Goal: Information Seeking & Learning: Learn about a topic

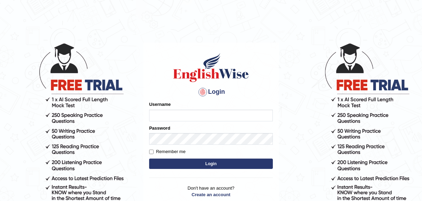
type input "Leena49"
click at [216, 164] on button "Login" at bounding box center [211, 163] width 124 height 10
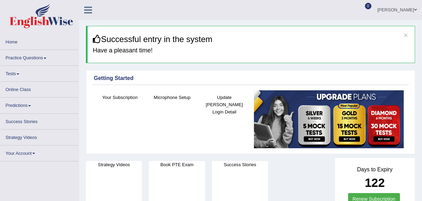
click at [39, 58] on link "Practice Questions" at bounding box center [39, 56] width 78 height 13
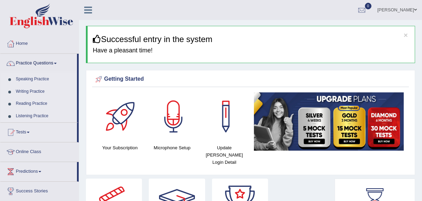
click at [25, 100] on link "Reading Practice" at bounding box center [45, 103] width 64 height 12
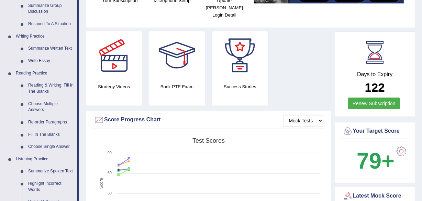
scroll to position [156, 0]
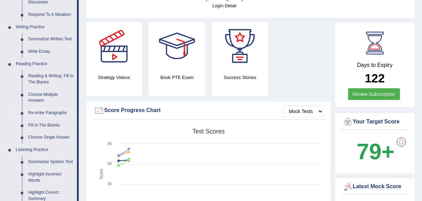
click at [38, 113] on link "Re-order Paragraphs" at bounding box center [51, 113] width 52 height 12
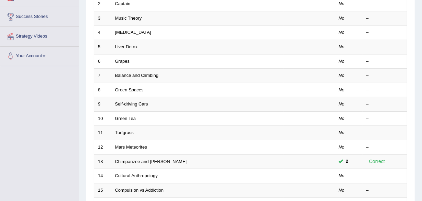
scroll to position [156, 0]
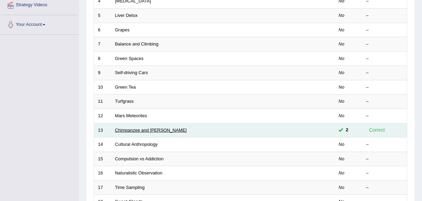
click at [136, 129] on link "Chimpanzee and [PERSON_NAME]" at bounding box center [151, 129] width 72 height 5
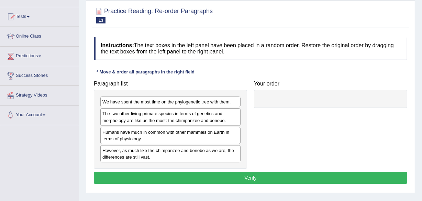
scroll to position [97, 0]
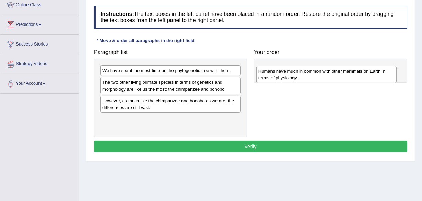
drag, startPoint x: 165, startPoint y: 103, endPoint x: 333, endPoint y: 68, distance: 171.4
click at [333, 68] on div "Humans have much in common with other mammals on Earth in terms of physiology." at bounding box center [327, 74] width 140 height 17
click at [328, 66] on div "Humans have much in common with other mammals on Earth in terms of physiology." at bounding box center [327, 74] width 140 height 17
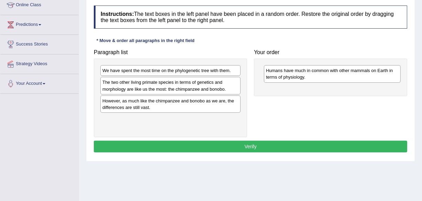
drag, startPoint x: 326, startPoint y: 65, endPoint x: 317, endPoint y: 68, distance: 10.1
click at [317, 68] on div "Humans have much in common with other mammals on Earth in terms of physiology." at bounding box center [332, 73] width 137 height 17
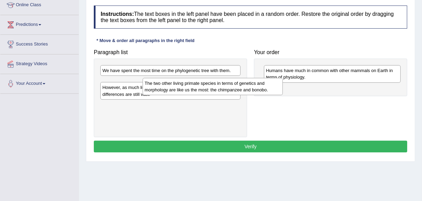
drag, startPoint x: 143, startPoint y: 87, endPoint x: 257, endPoint y: 101, distance: 115.5
click at [244, 95] on div "The two other living primate species in terms of genetics and morphology are li…" at bounding box center [213, 86] width 140 height 17
drag, startPoint x: 278, startPoint y: 101, endPoint x: 291, endPoint y: 101, distance: 13.1
click at [281, 101] on div "Paragraph list We have spent the most time on the phylogenetic tree with them. …" at bounding box center [250, 91] width 321 height 91
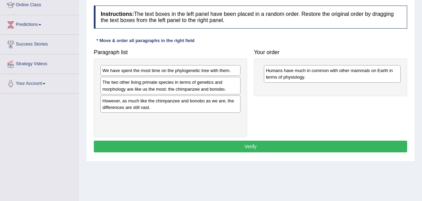
click at [292, 101] on div "Paragraph list We have spent the most time on the phylogenetic tree with them. …" at bounding box center [250, 91] width 321 height 91
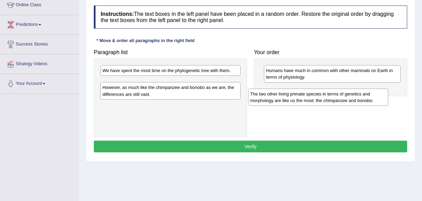
drag, startPoint x: 195, startPoint y: 85, endPoint x: 344, endPoint y: 95, distance: 148.6
click at [343, 96] on div "The two other living primate species in terms of genetics and morphology are li…" at bounding box center [318, 96] width 140 height 17
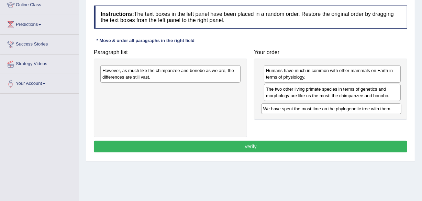
drag, startPoint x: 134, startPoint y: 69, endPoint x: 318, endPoint y: 110, distance: 189.2
click at [318, 110] on div "We have spent the most time on the phylogenetic tree with them." at bounding box center [331, 108] width 140 height 11
click at [318, 110] on div "We have spent the most time on the phylogenetic tree with them." at bounding box center [355, 111] width 140 height 11
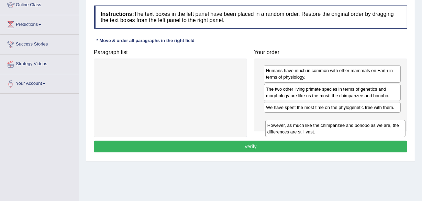
drag, startPoint x: 174, startPoint y: 75, endPoint x: 353, endPoint y: 128, distance: 186.2
click at [354, 132] on div "However, as much like the chimpanzee and bonobo as we are, the differences are …" at bounding box center [336, 128] width 140 height 17
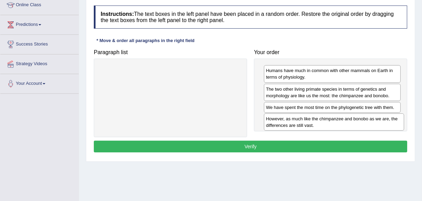
drag, startPoint x: 342, startPoint y: 120, endPoint x: 338, endPoint y: 122, distance: 4.4
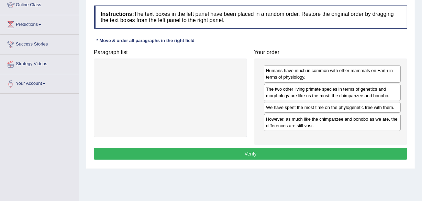
click at [322, 148] on button "Verify" at bounding box center [251, 154] width 314 height 12
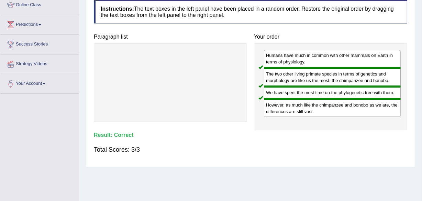
scroll to position [35, 0]
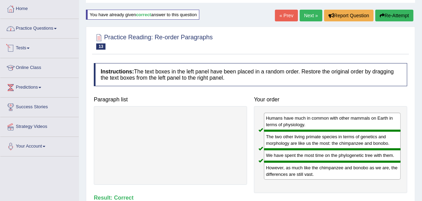
click at [49, 30] on link "Practice Questions" at bounding box center [39, 27] width 78 height 17
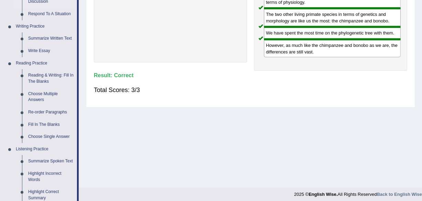
scroll to position [160, 0]
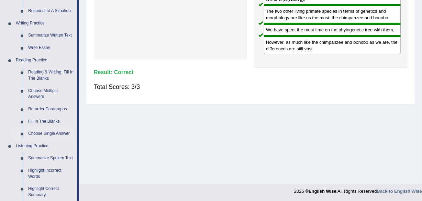
click at [40, 133] on link "Choose Single Answer" at bounding box center [51, 133] width 52 height 12
